Goal: Register for event/course

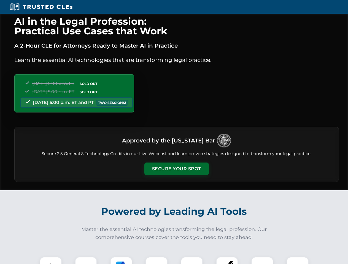
click at [176, 169] on button "Secure Your Spot" at bounding box center [176, 169] width 64 height 13
click at [51, 261] on img at bounding box center [51, 268] width 16 height 16
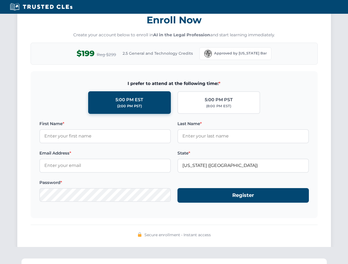
scroll to position [540, 0]
